Goal: Navigation & Orientation: Find specific page/section

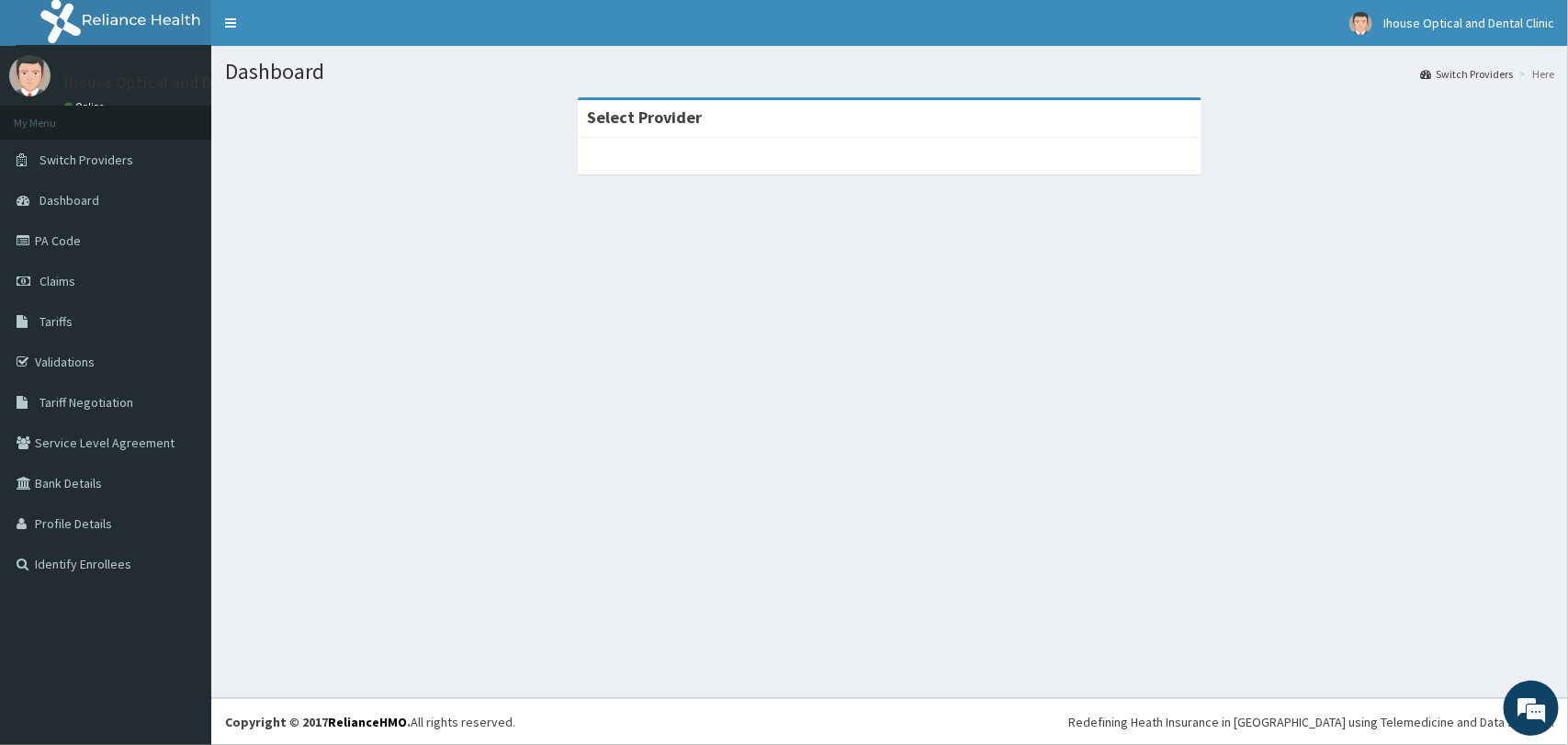
click at [684, 112] on strong "Select Provider" at bounding box center [644, 116] width 114 height 21
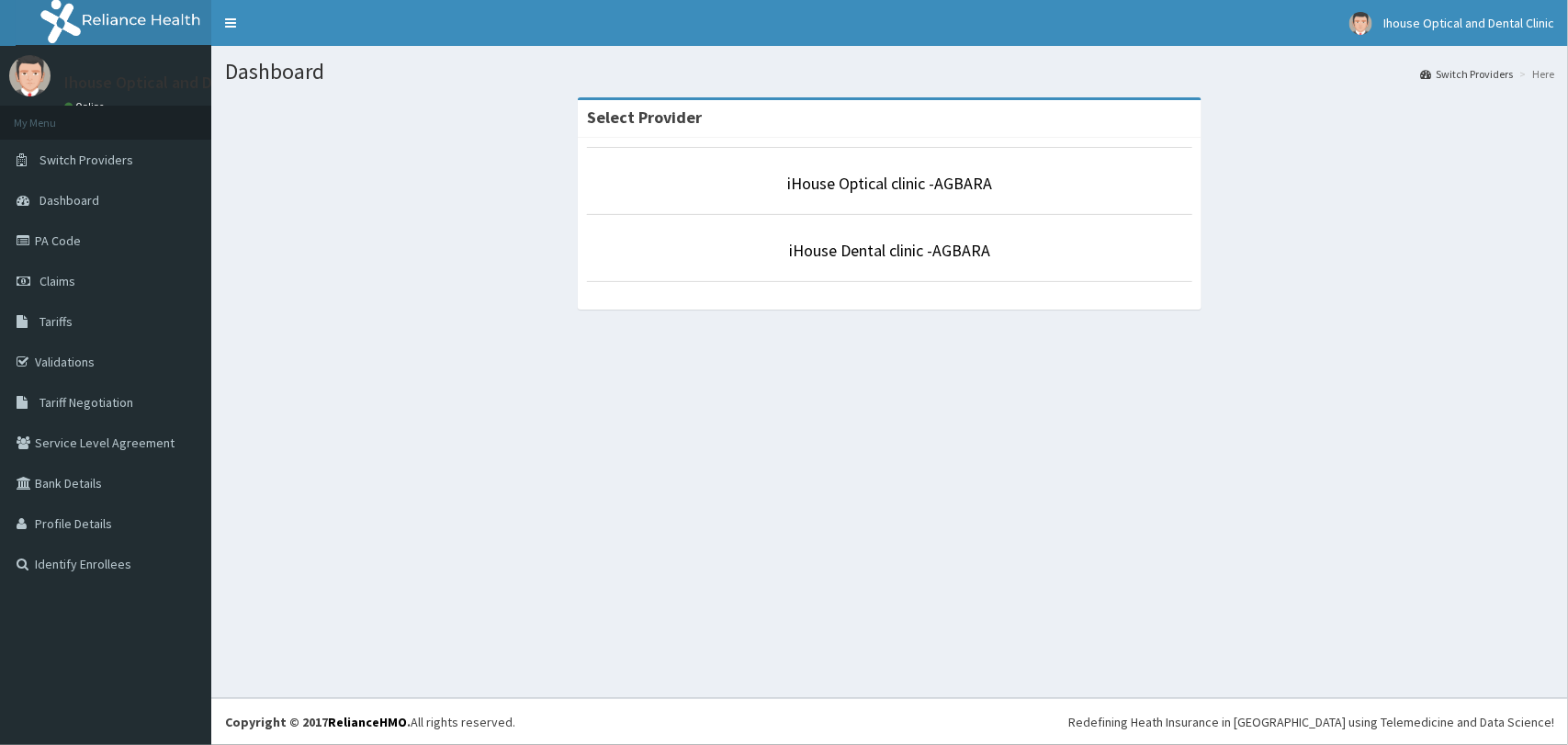
click at [832, 262] on p "iHouse Dental clinic -AGBARA" at bounding box center [890, 251] width 606 height 24
click at [854, 242] on link "iHouse Dental clinic -AGBARA" at bounding box center [890, 250] width 201 height 21
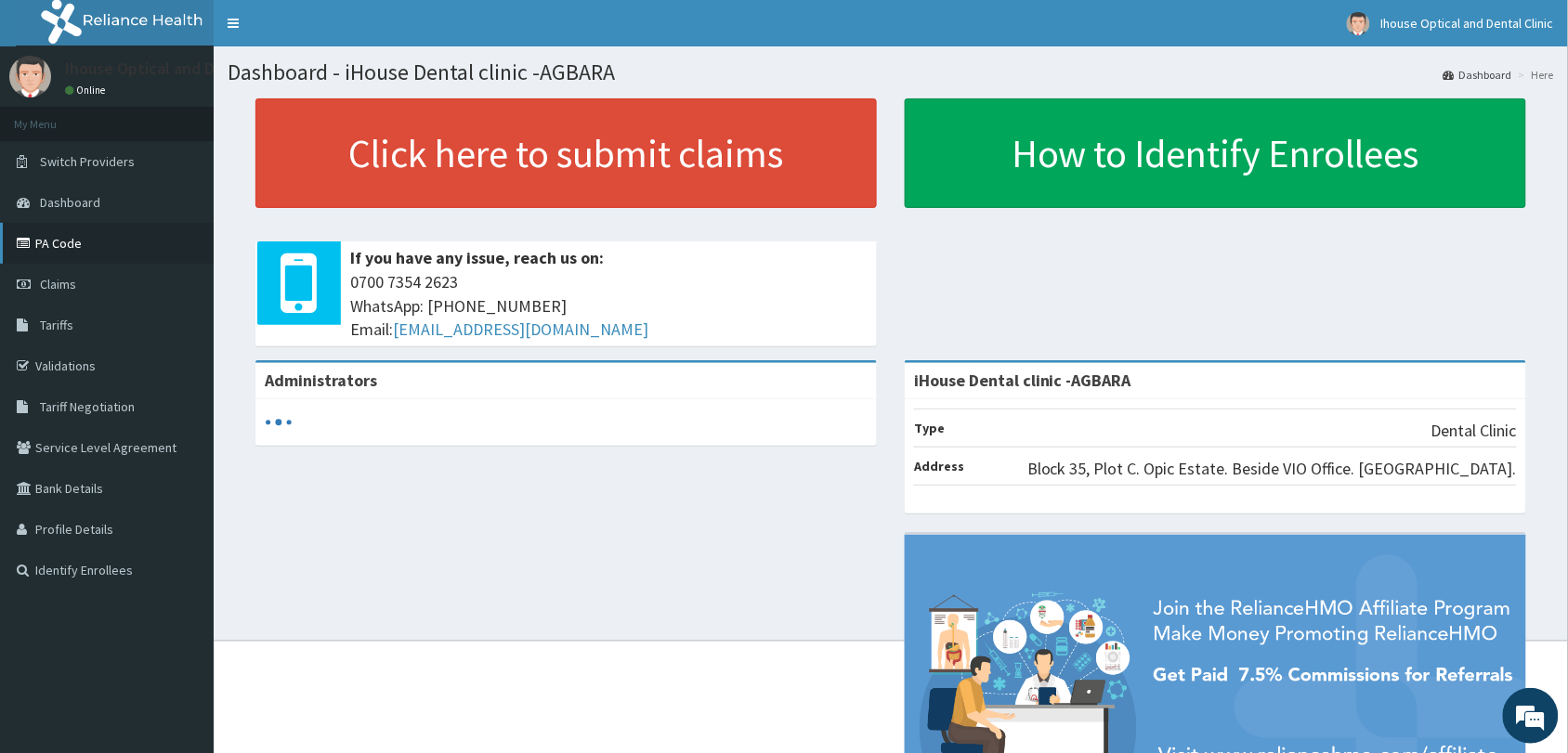
click at [104, 249] on link "PA Code" at bounding box center [107, 243] width 213 height 41
